Goal: Task Accomplishment & Management: Use online tool/utility

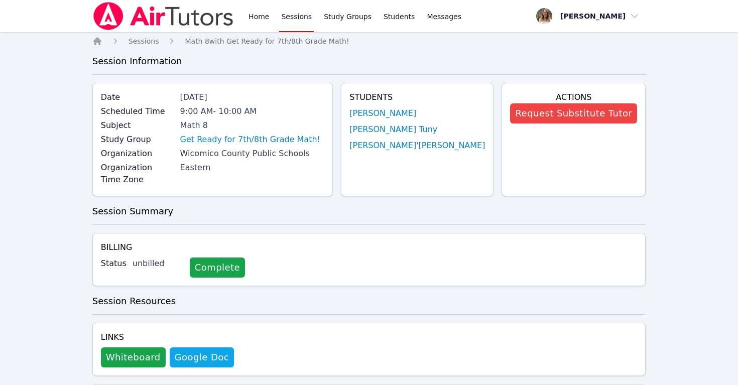
click at [301, 17] on link "Sessions" at bounding box center [296, 16] width 35 height 32
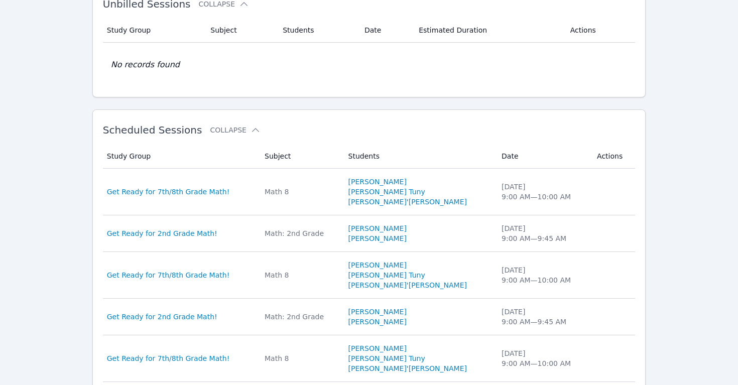
scroll to position [201, 0]
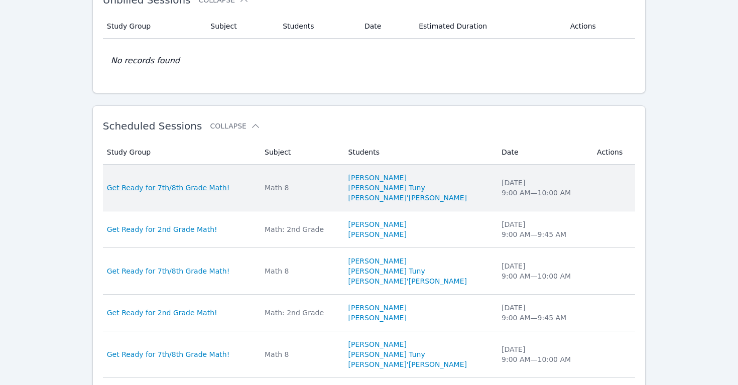
click at [147, 190] on span "Get Ready for 7th/8th Grade Math!" at bounding box center [168, 188] width 123 height 10
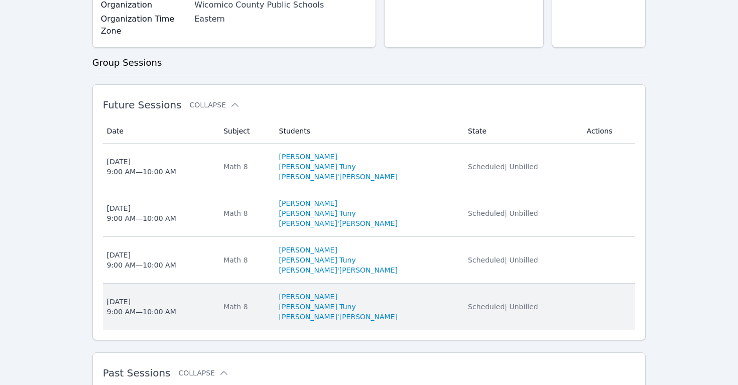
click at [165, 300] on div "[DATE] 9:00 AM — 10:00 AM" at bounding box center [141, 307] width 69 height 20
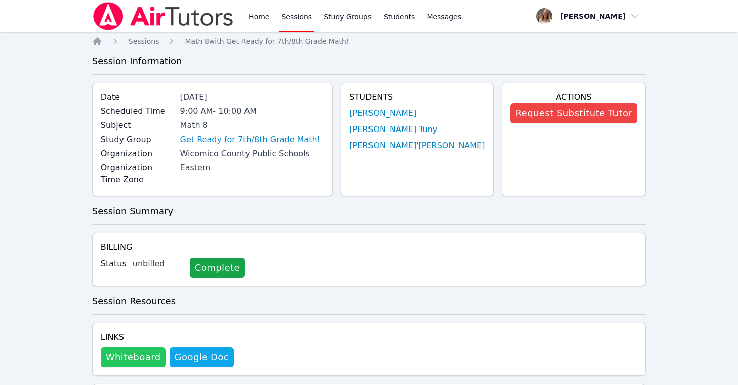
click at [124, 347] on button "Whiteboard" at bounding box center [133, 357] width 65 height 20
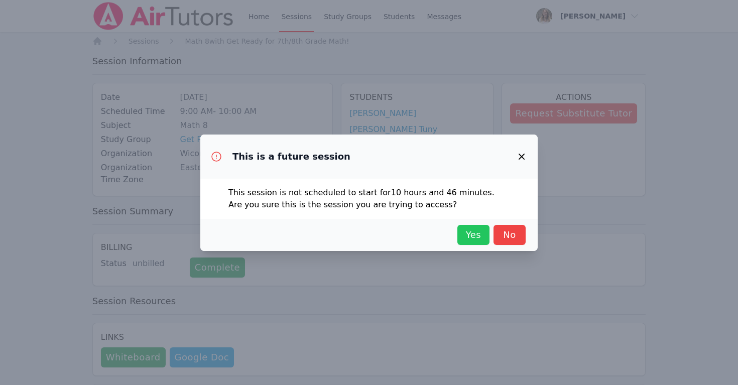
click at [478, 234] on span "Yes" at bounding box center [473, 235] width 22 height 14
